Goal: Task Accomplishment & Management: Manage account settings

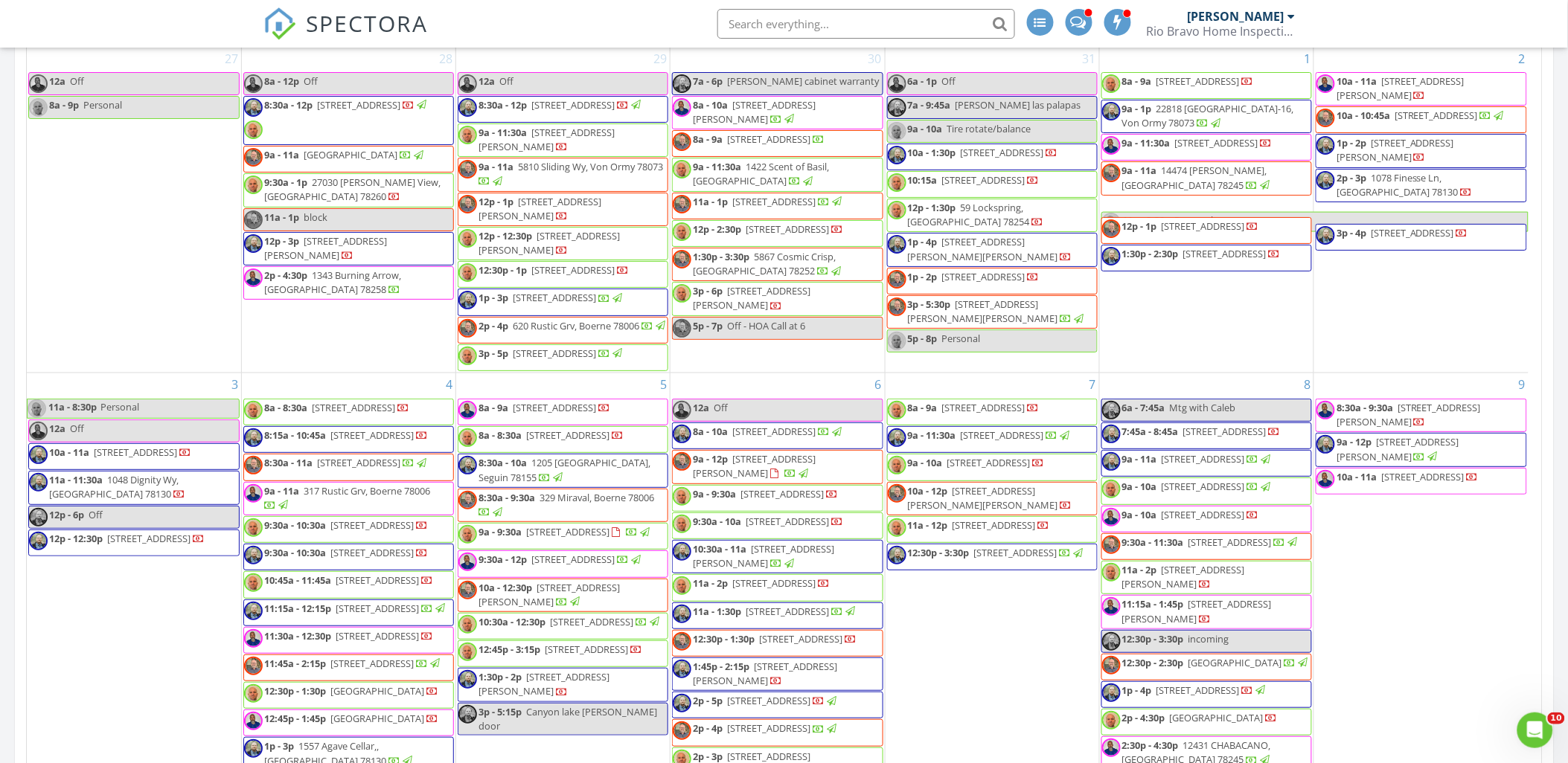
scroll to position [1454, 1595]
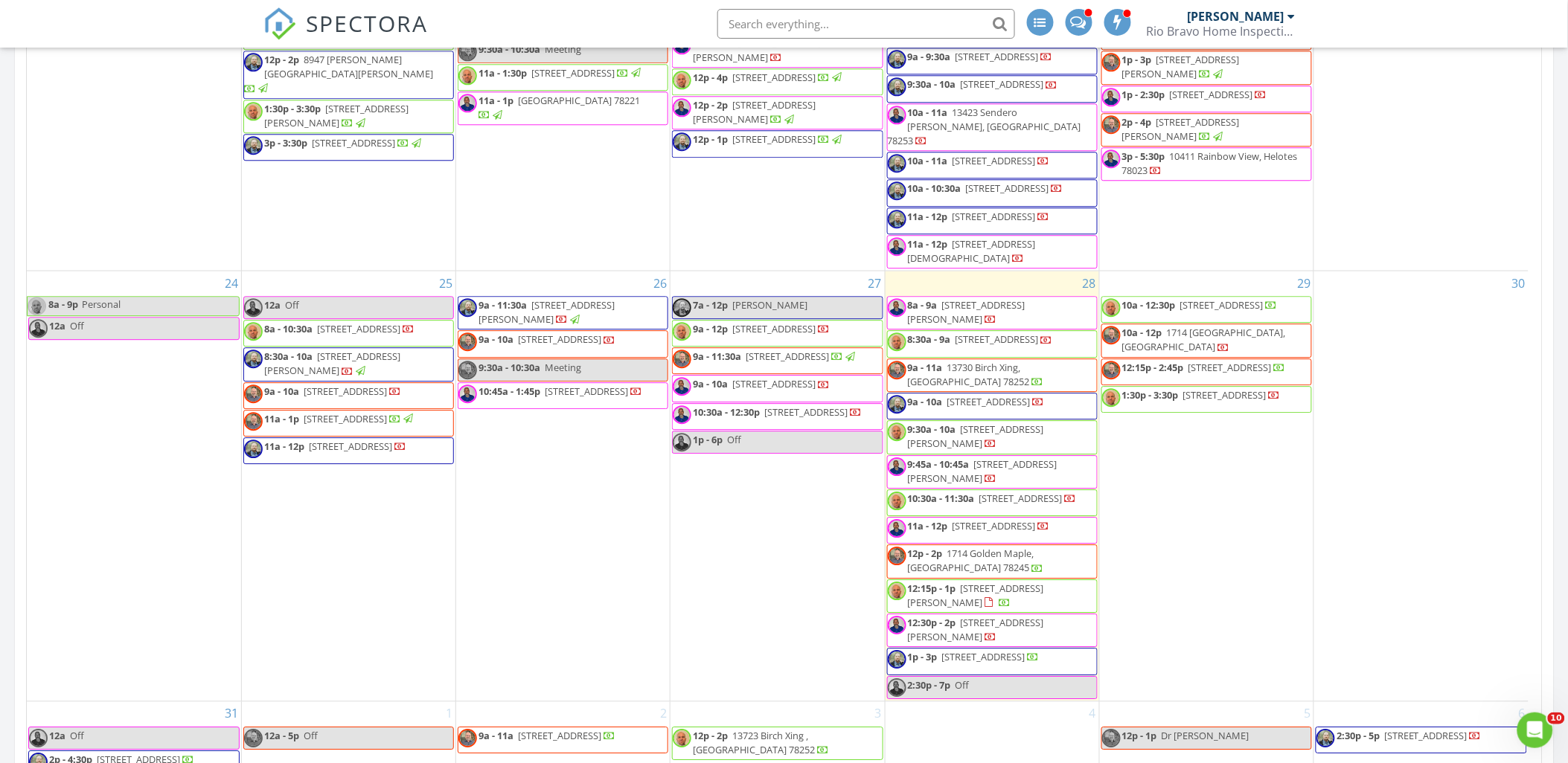
click at [277, 22] on img at bounding box center [280, 24] width 33 height 33
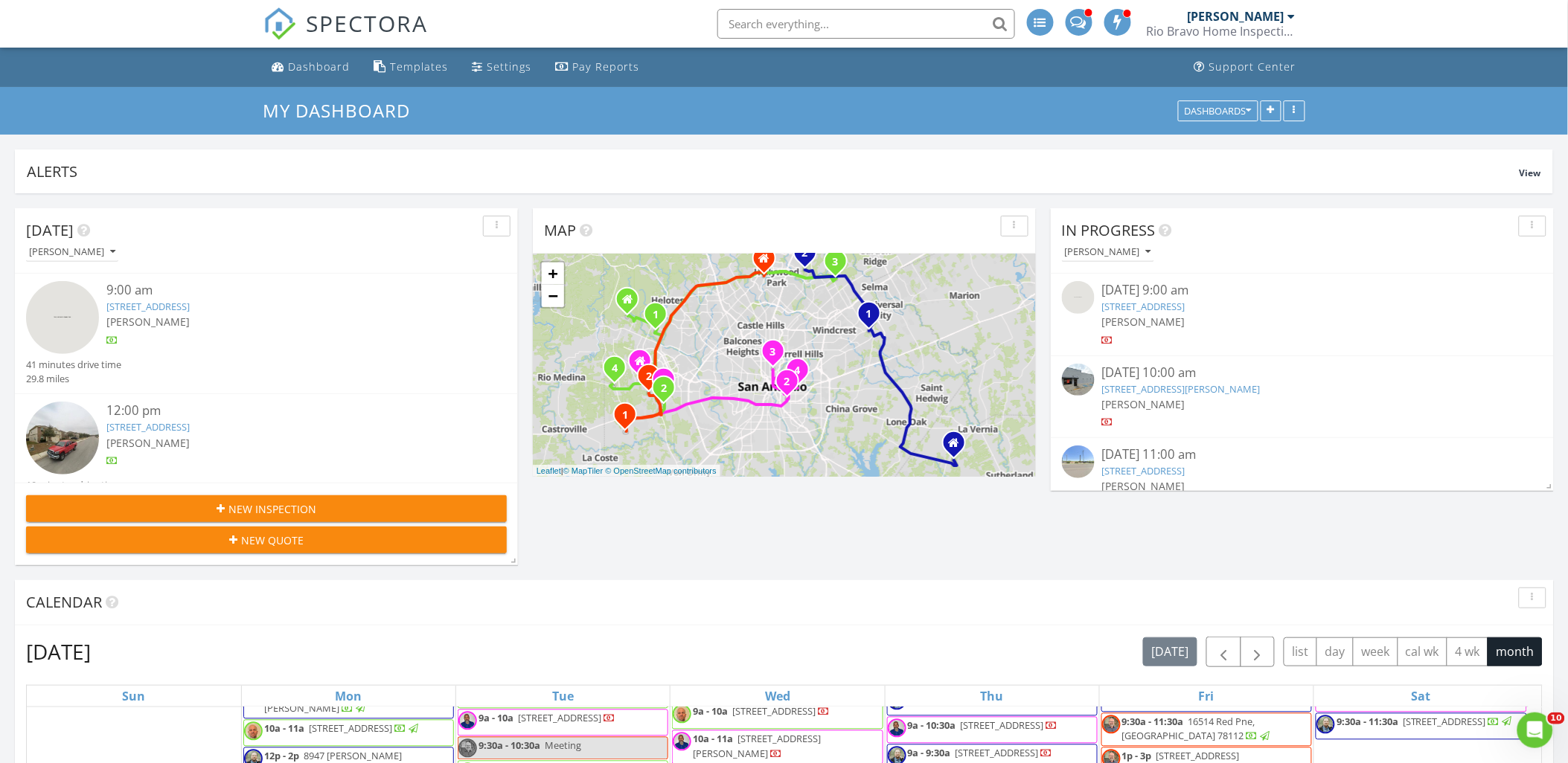
click at [190, 309] on link "[STREET_ADDRESS]" at bounding box center [147, 306] width 83 height 14
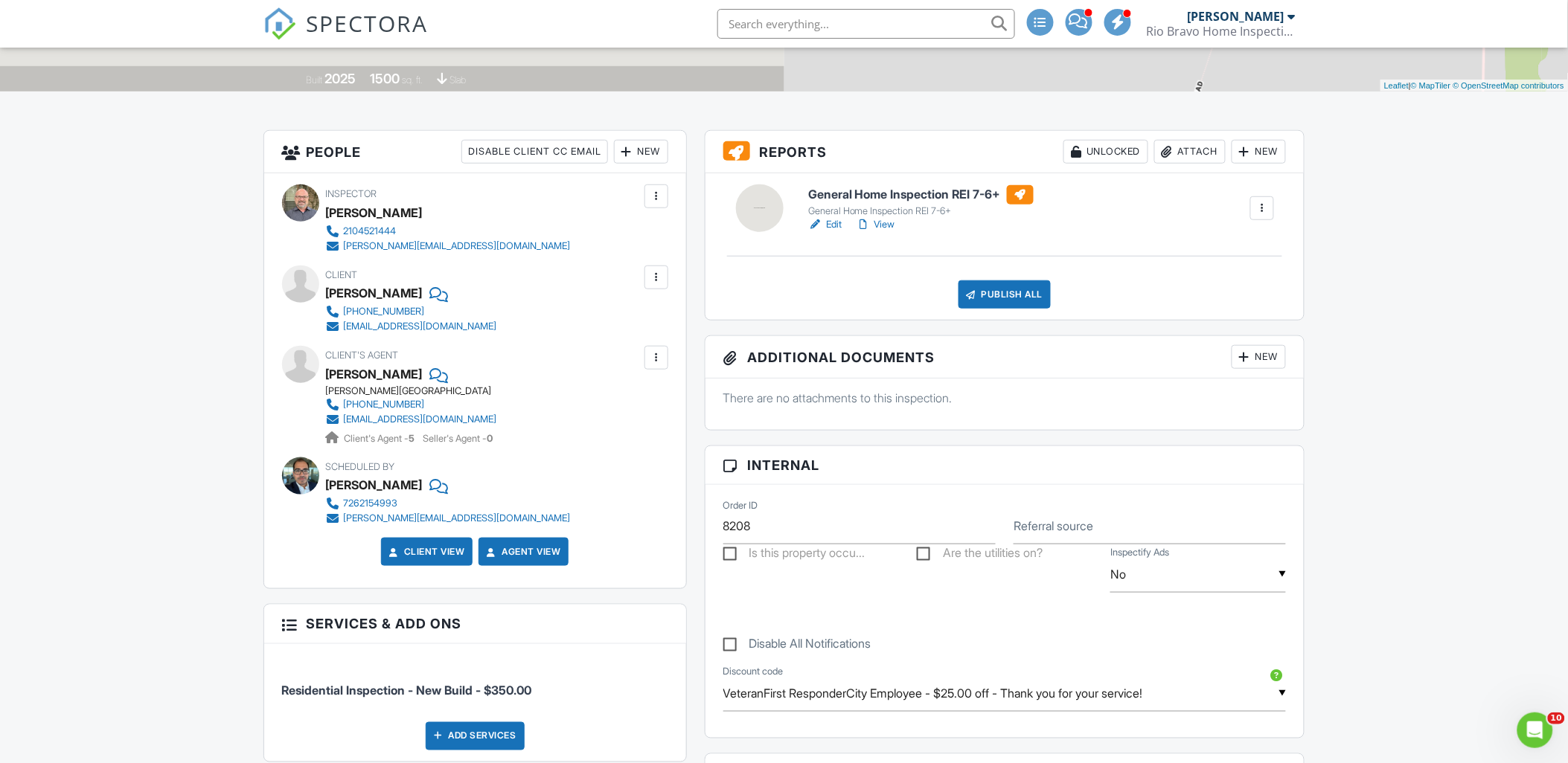
scroll to position [248, 0]
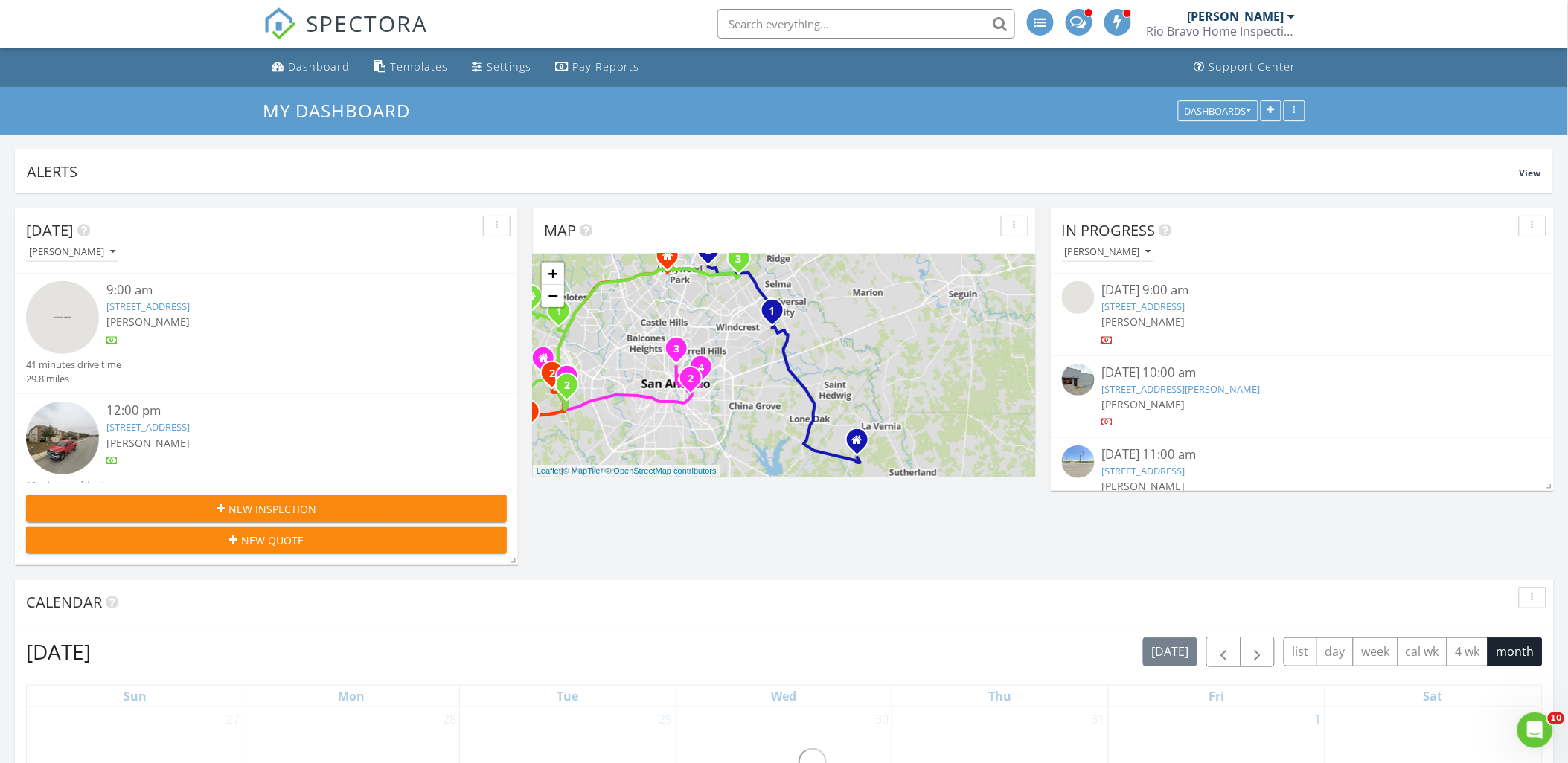
click at [190, 427] on link "1714 Golden Maple, San Antonio, TX 78245" at bounding box center [147, 427] width 83 height 14
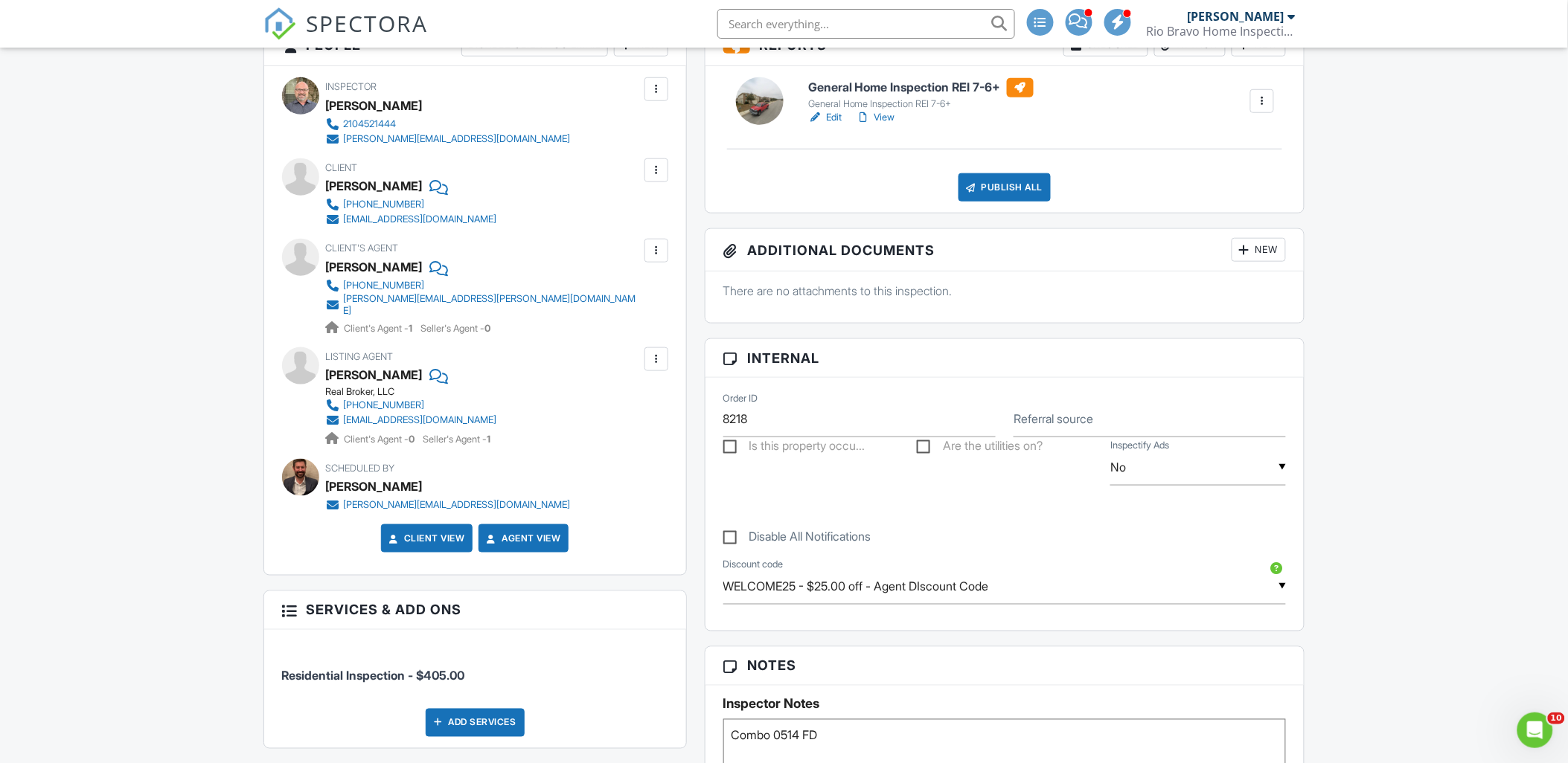
scroll to position [83, 0]
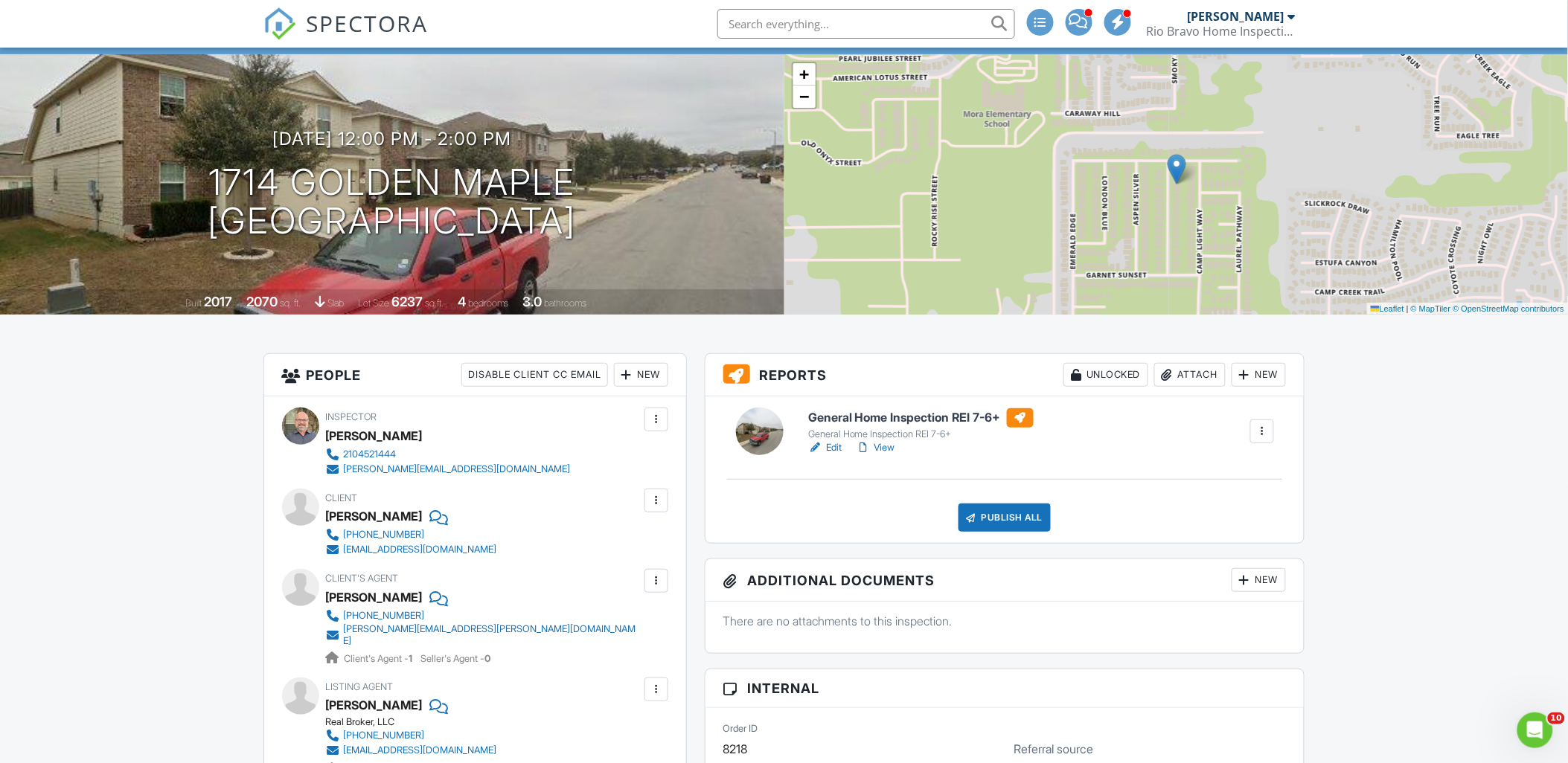
click at [276, 28] on img at bounding box center [280, 24] width 33 height 33
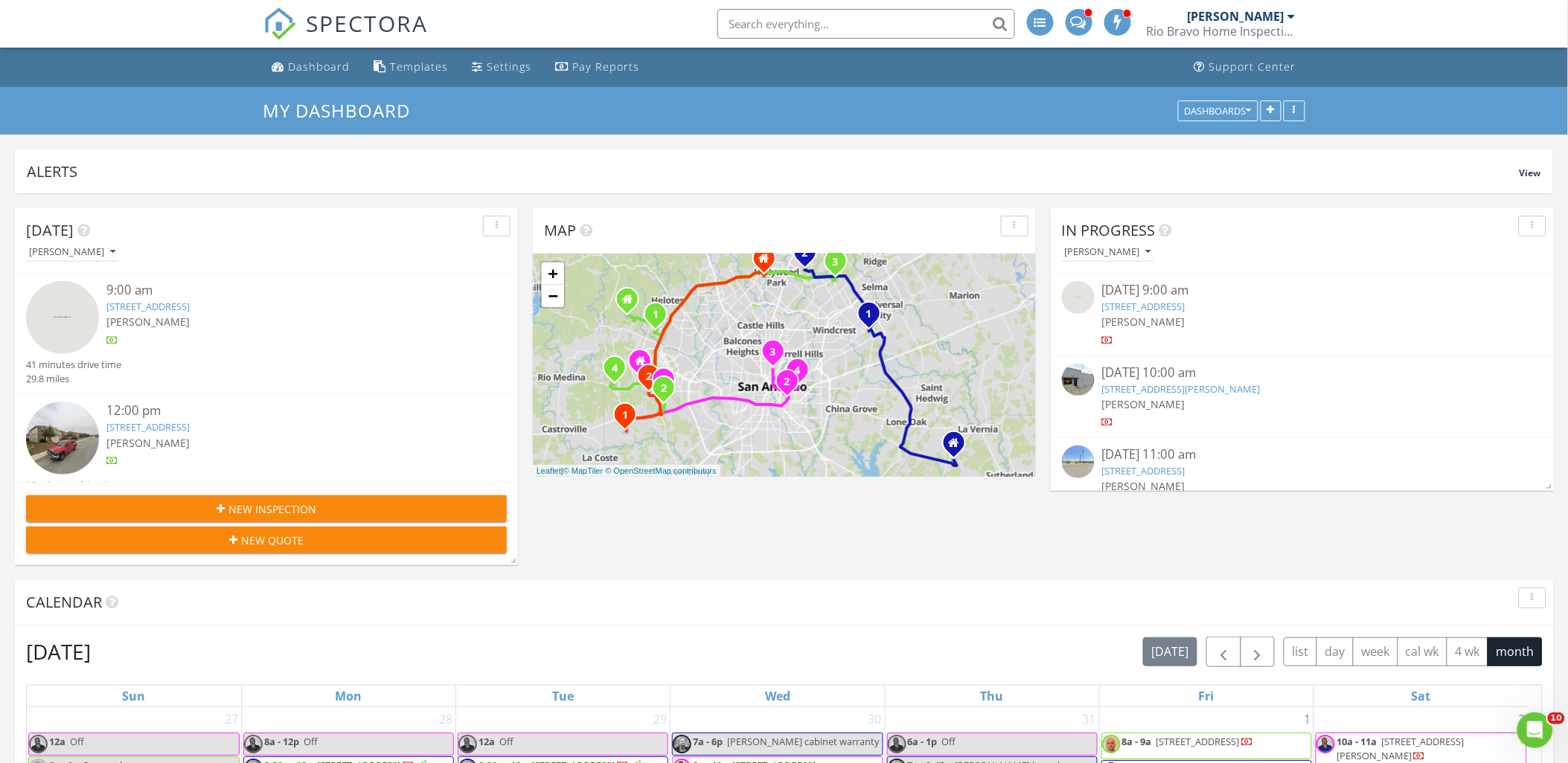
click at [180, 428] on link "1714 Golden Maple, San Antonio, TX 78245" at bounding box center [147, 427] width 83 height 14
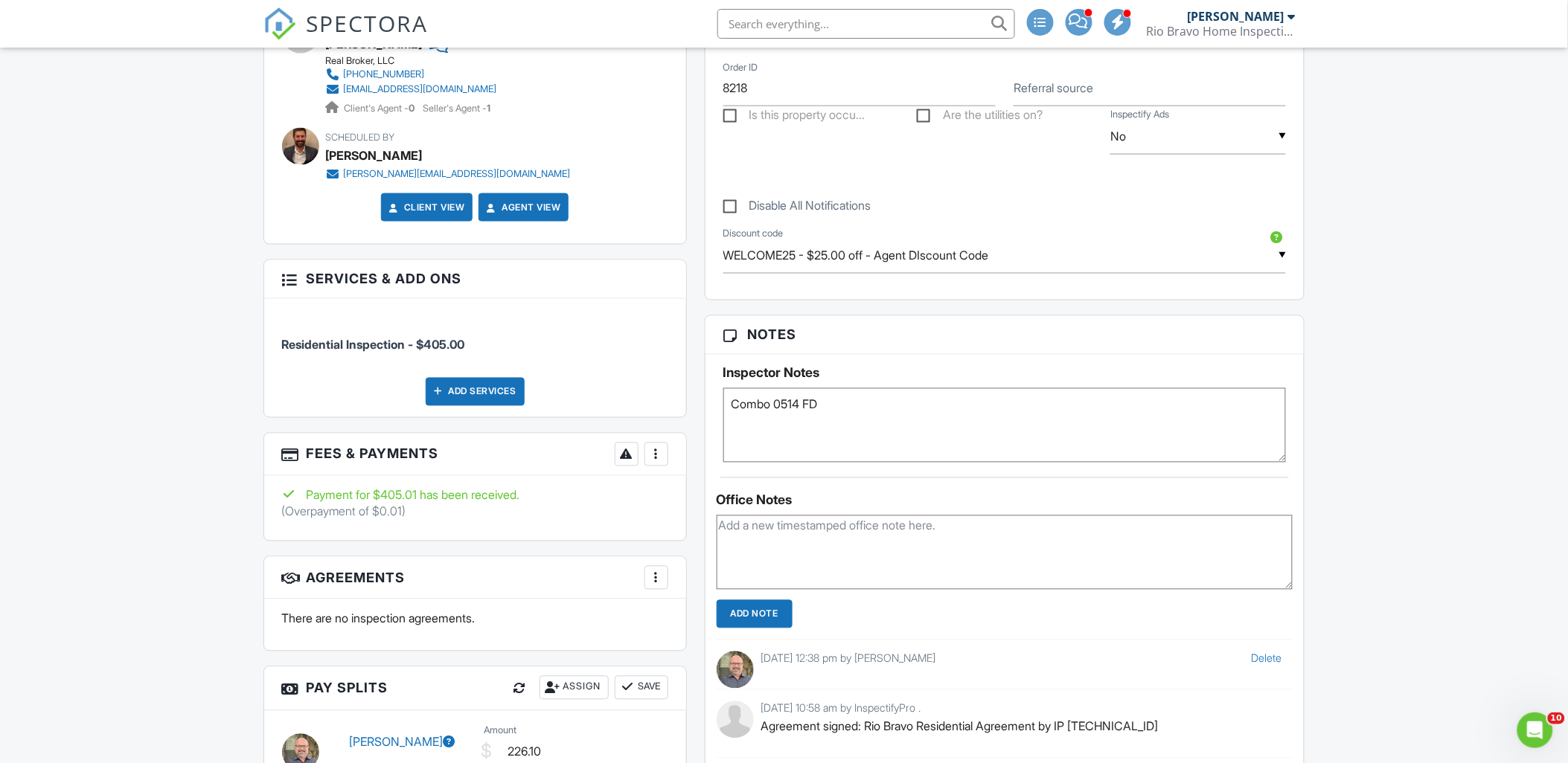
click at [656, 449] on div at bounding box center [656, 454] width 15 height 15
click at [693, 568] on li "View Invoice" at bounding box center [731, 574] width 156 height 37
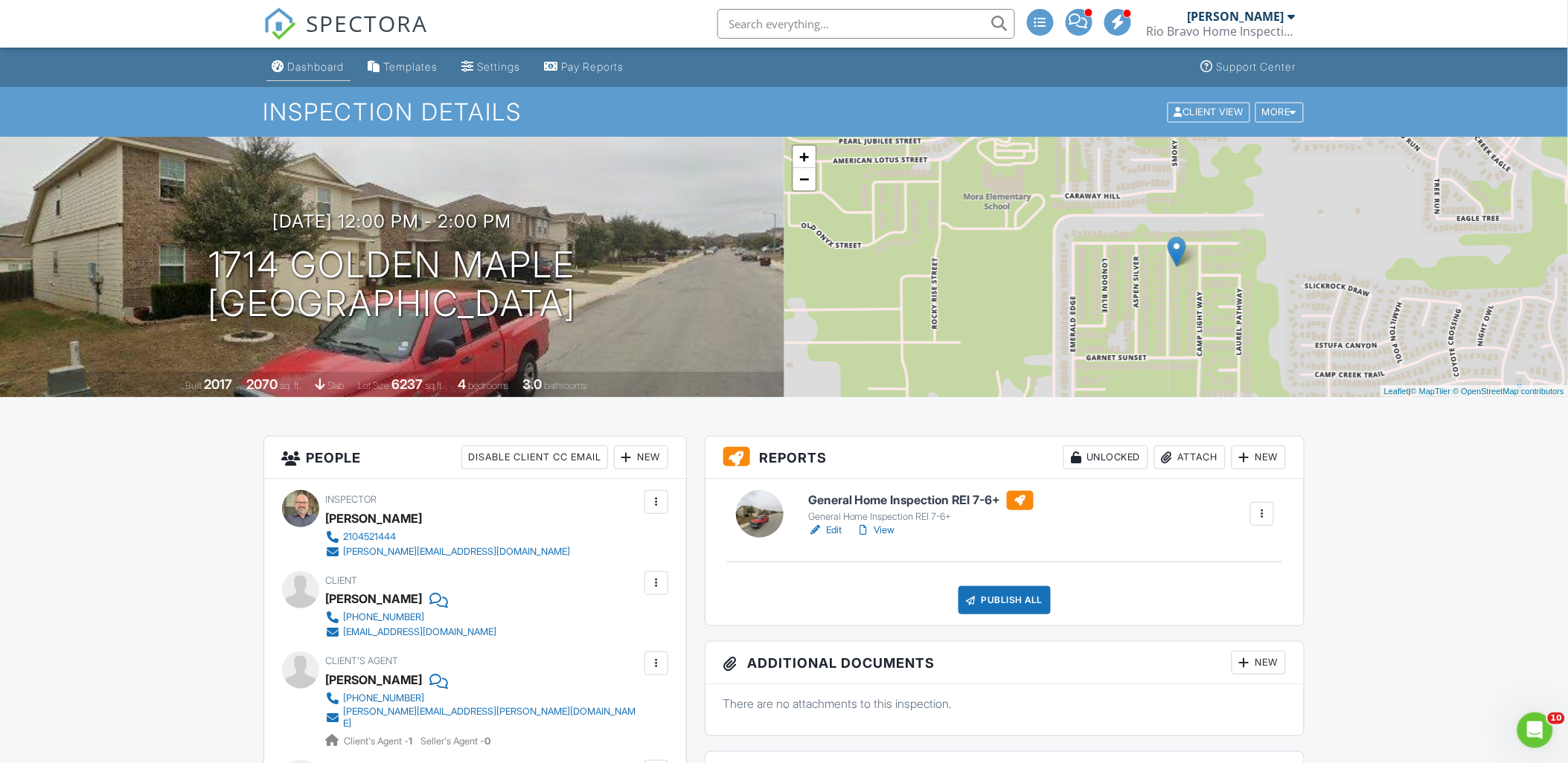
click at [300, 65] on div "Dashboard" at bounding box center [315, 66] width 56 height 13
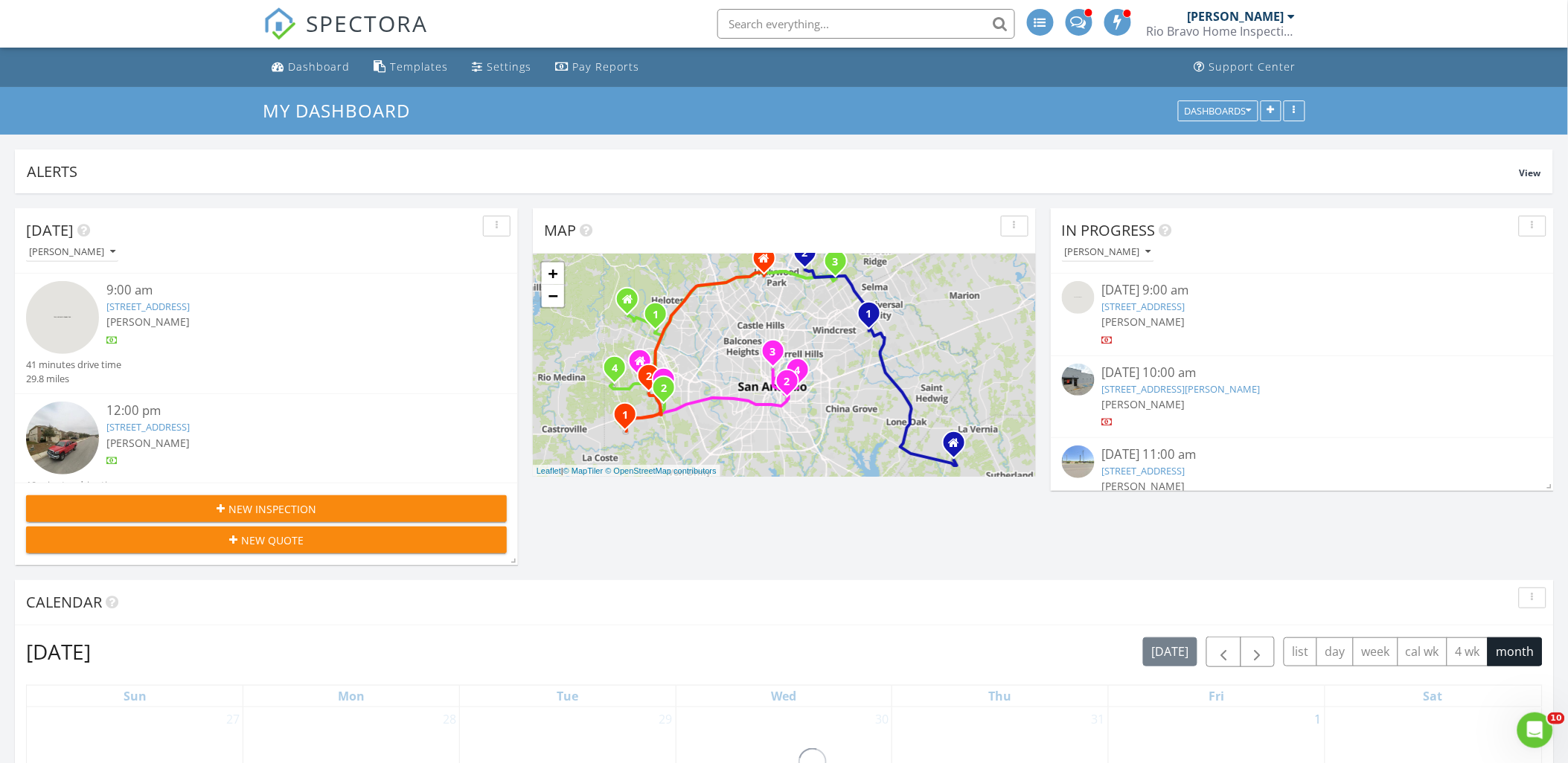
click at [160, 309] on link "[STREET_ADDRESS]" at bounding box center [147, 306] width 83 height 14
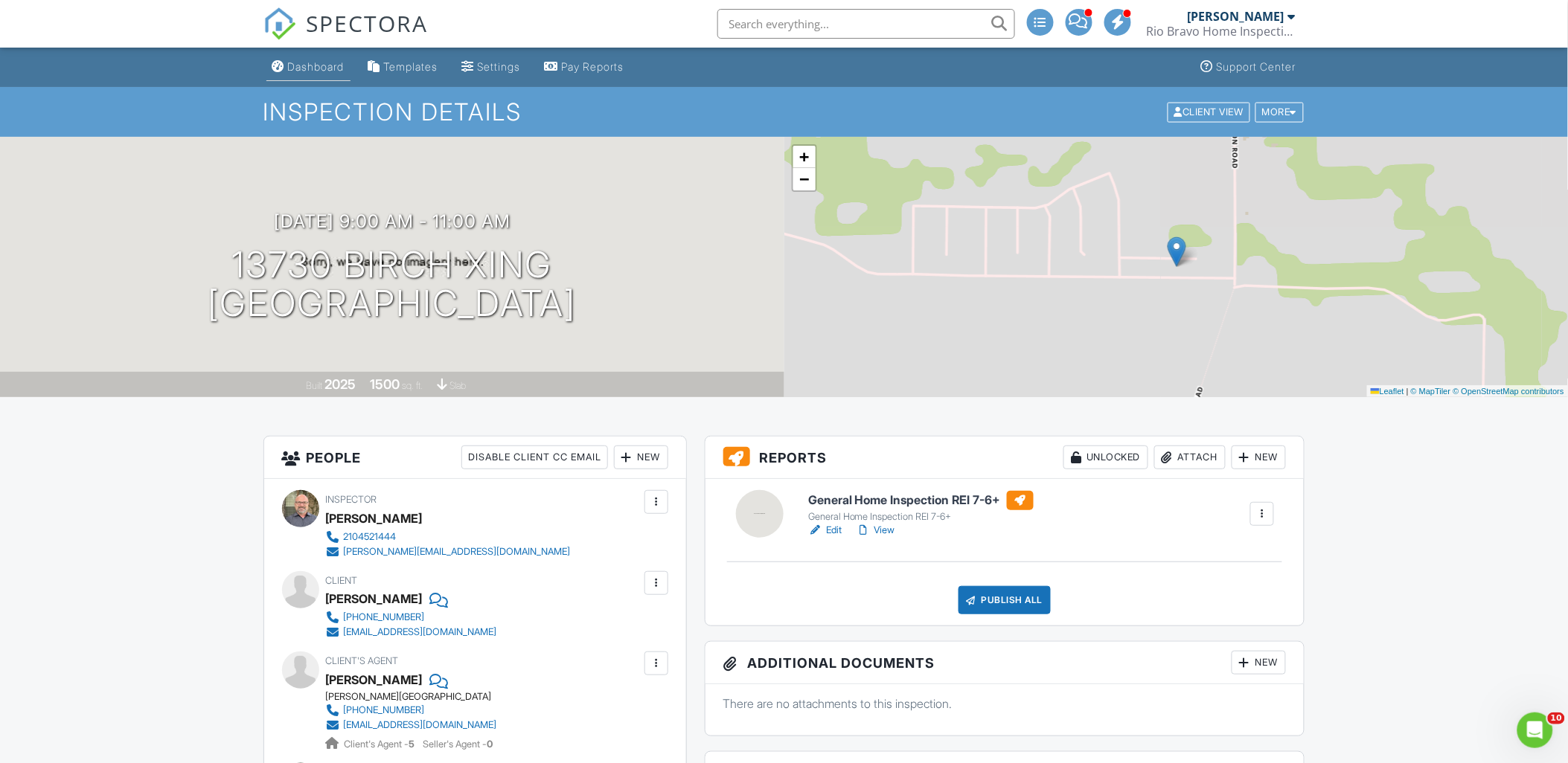
click at [301, 64] on div "Dashboard" at bounding box center [315, 66] width 56 height 13
